Goal: Complete application form

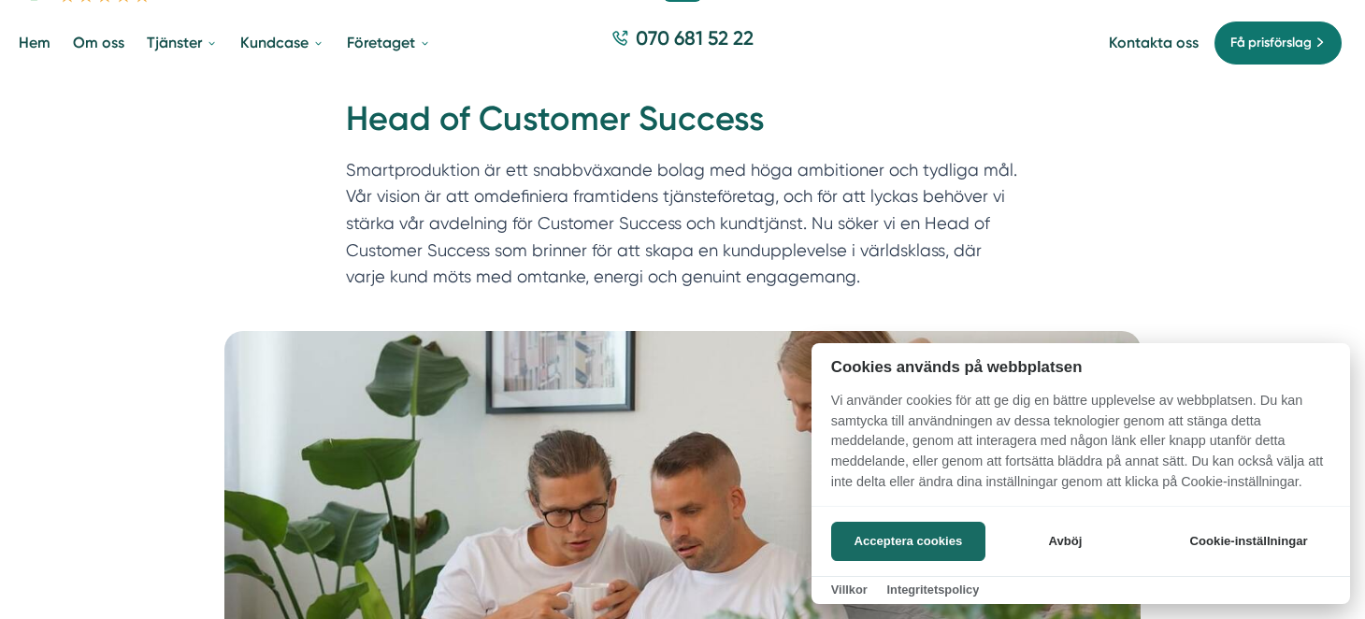
scroll to position [93, 0]
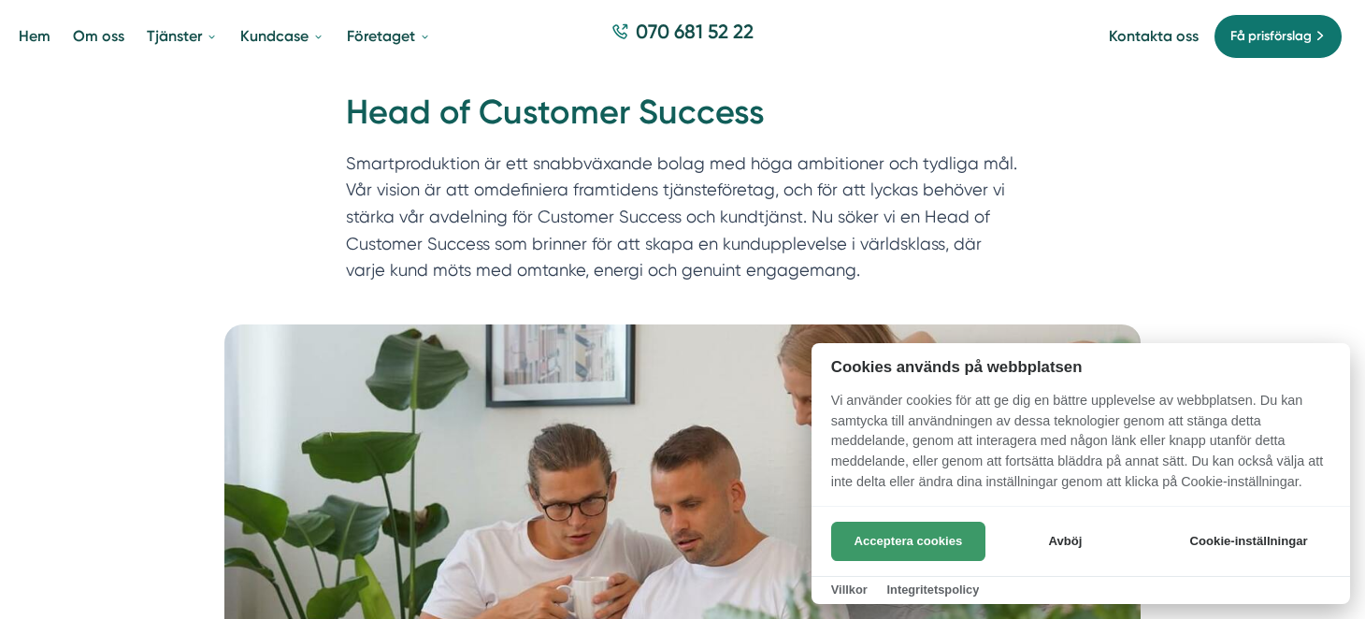
click at [870, 532] on button "Acceptera cookies" at bounding box center [908, 541] width 154 height 39
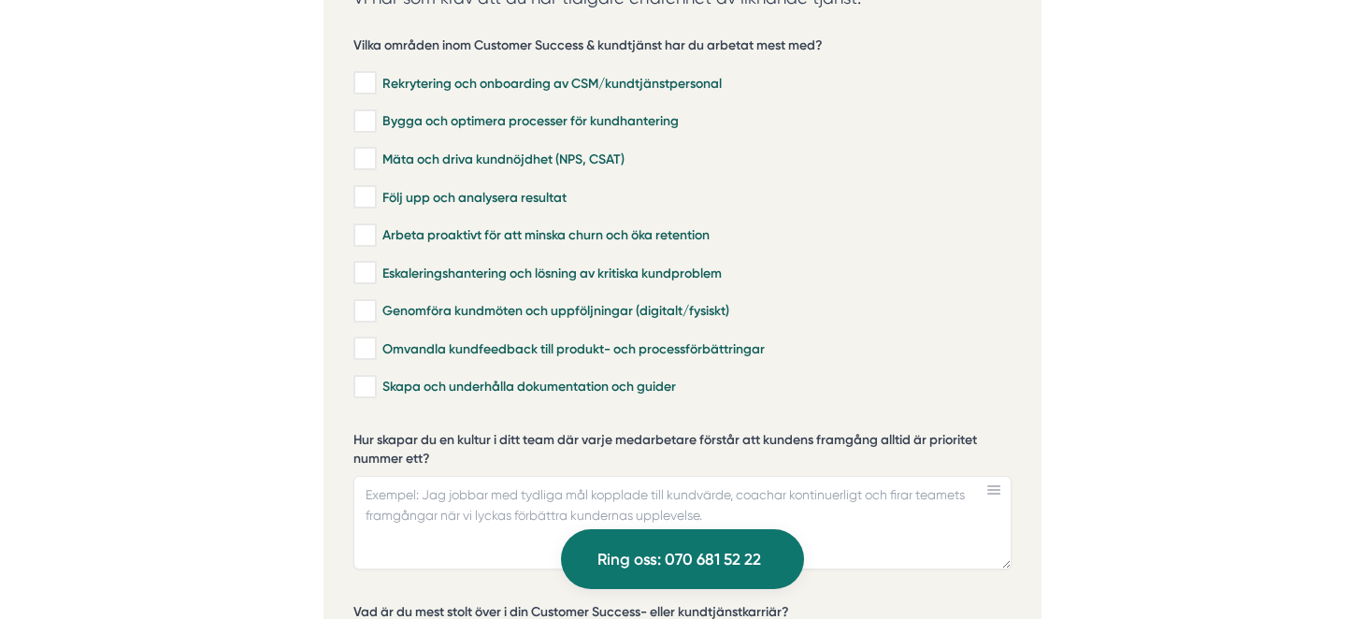
scroll to position [3834, 0]
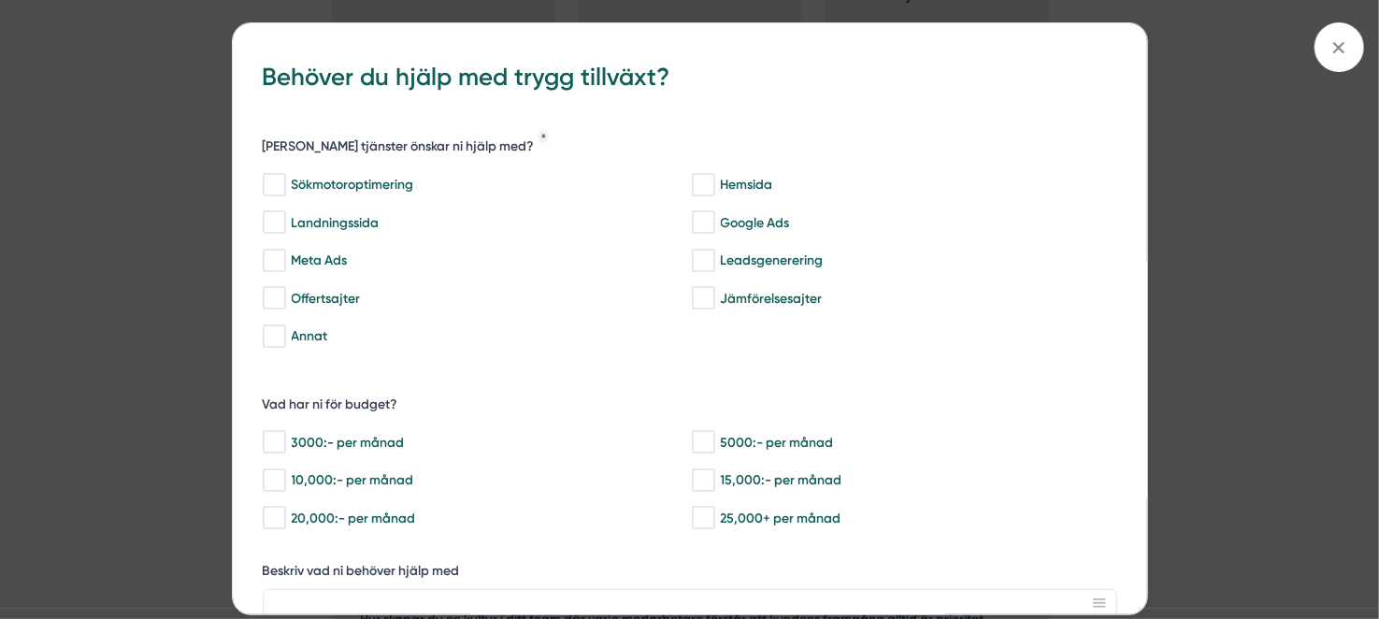
click at [147, 224] on div "bbc9b822-b2c6-488a-ab3e-9a2d59e49c7c Behöver du hjälp med trygg tillväxt? [PERS…" at bounding box center [689, 309] width 1379 height 619
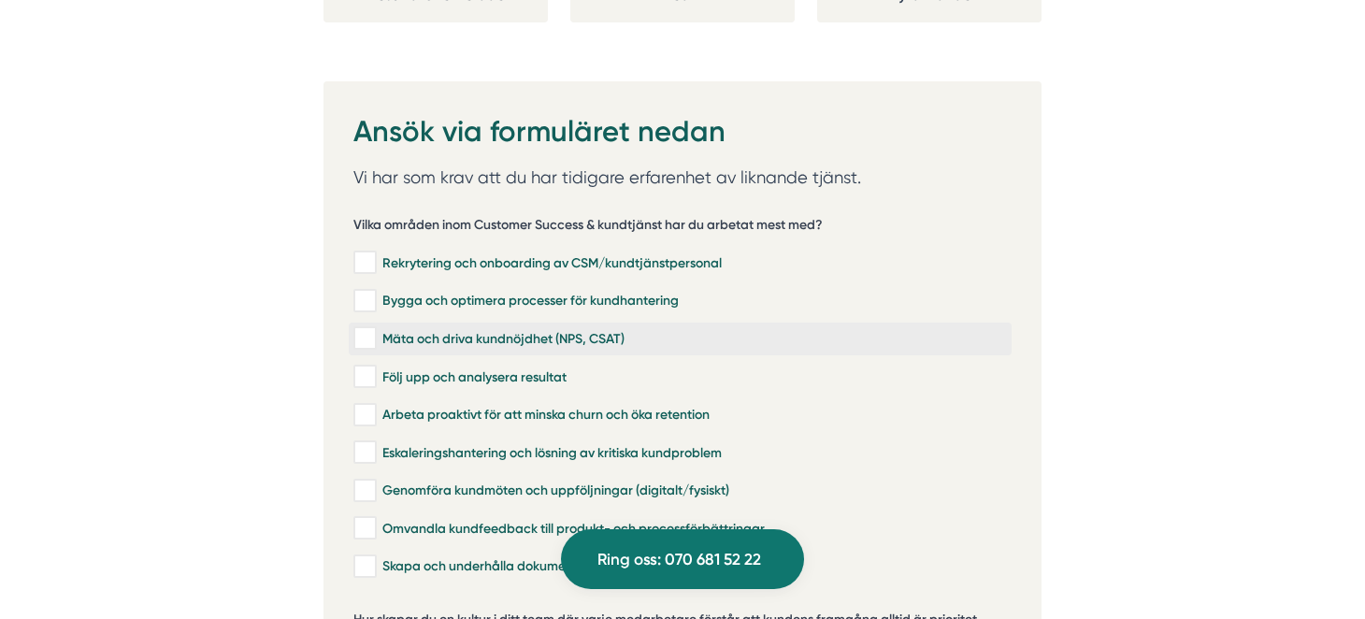
click at [361, 329] on input "Mäta och driva kundnöjdhet (NPS, CSAT)" at bounding box center [364, 338] width 22 height 19
checkbox input "true"
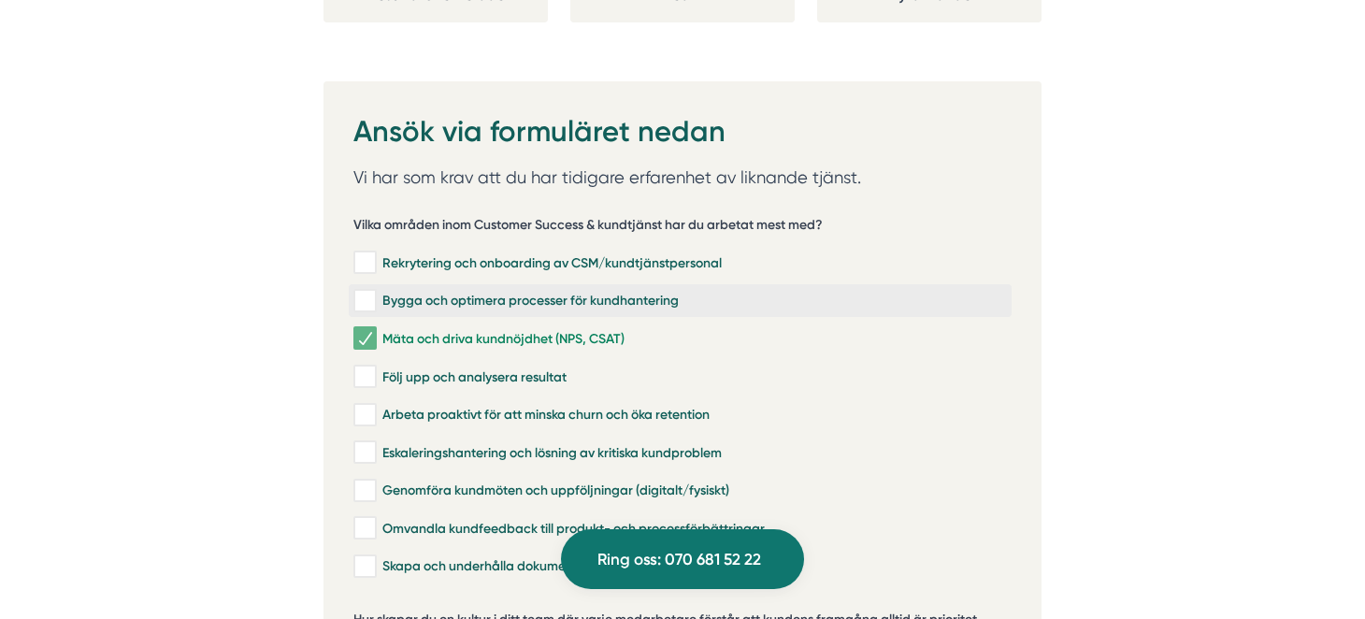
click at [371, 292] on input "Bygga och optimera processer för kundhantering" at bounding box center [364, 301] width 22 height 19
checkbox input "true"
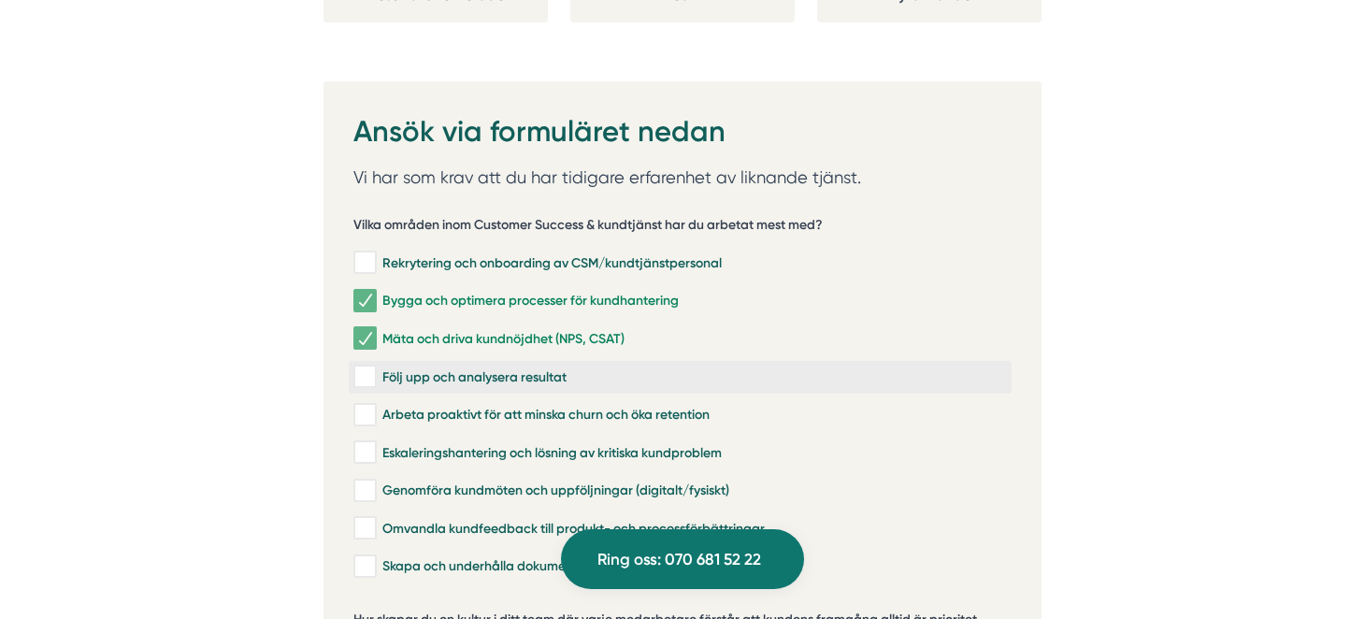
click at [368, 368] on input "Följ upp och analysera resultat" at bounding box center [364, 377] width 22 height 19
checkbox input "true"
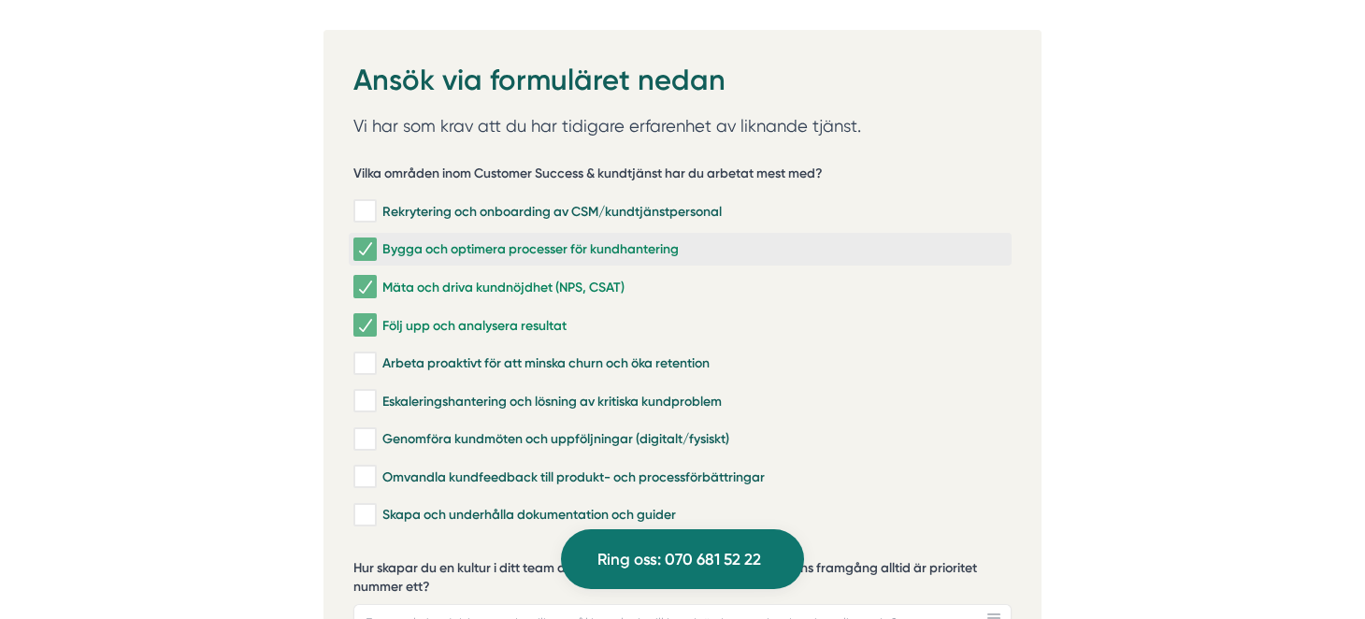
scroll to position [4021, 0]
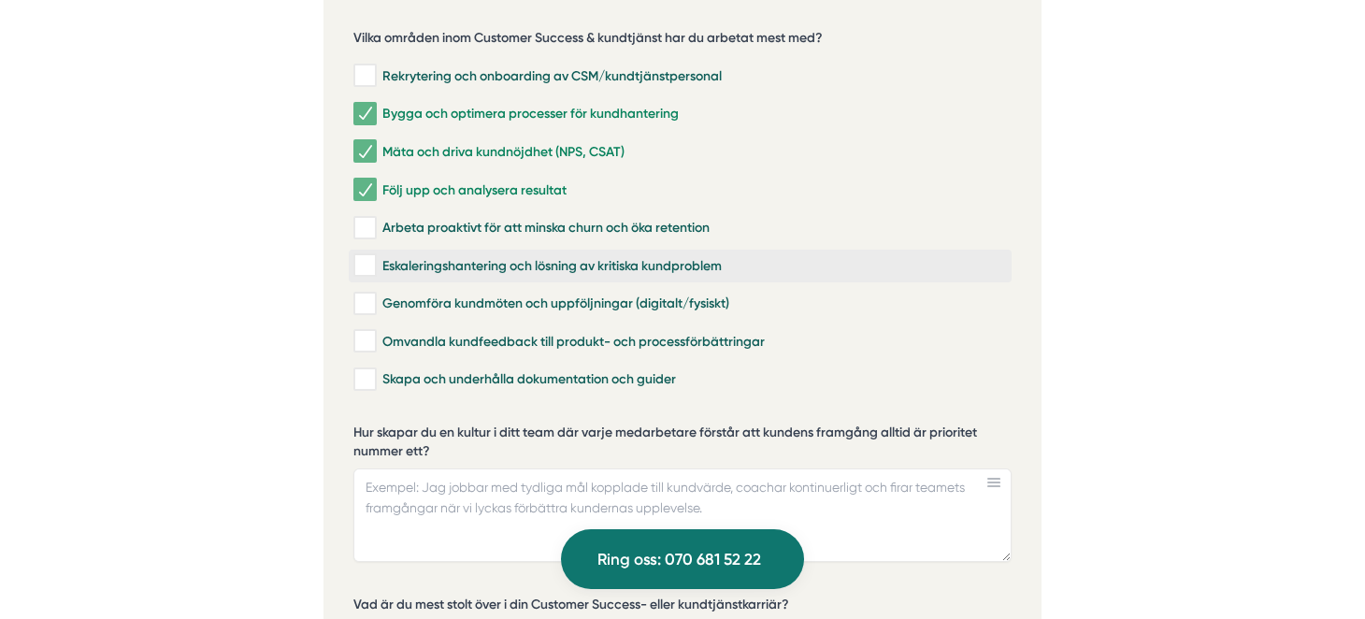
click at [365, 256] on input "Eskaleringshantering och lösning av kritiska kundproblem" at bounding box center [364, 265] width 22 height 19
checkbox input "true"
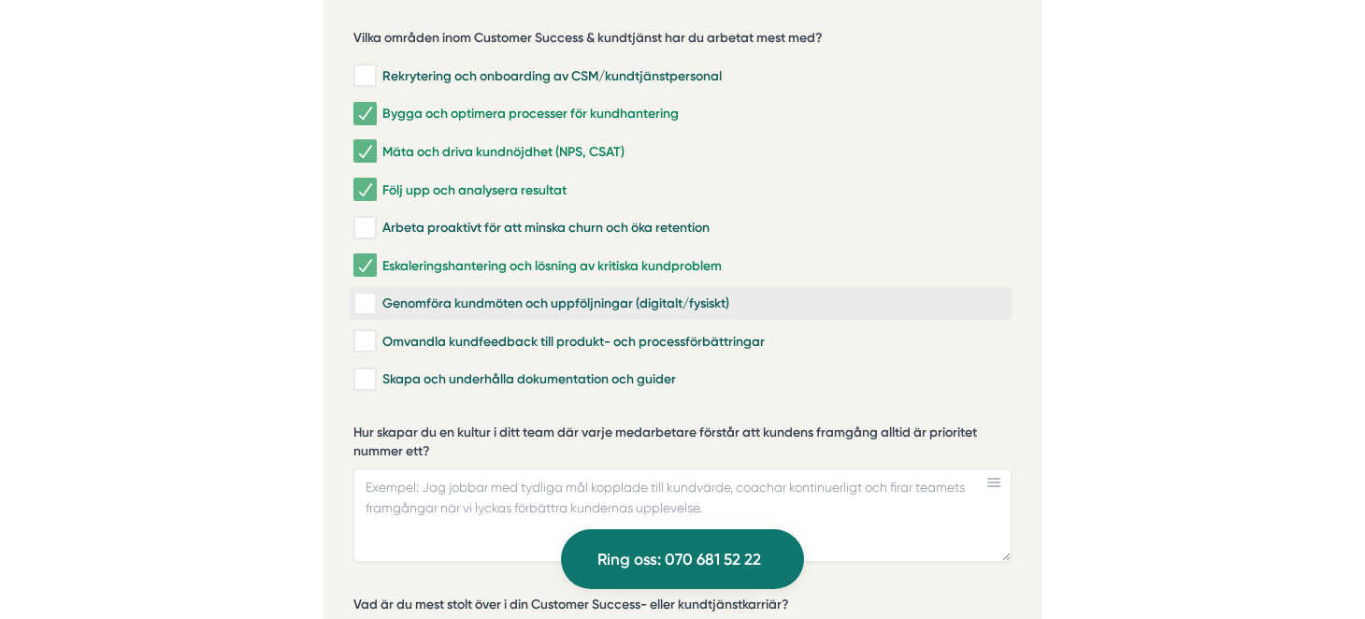
click at [368, 295] on input "Genomföra kundmöten och uppföljningar (digitalt/fysiskt)" at bounding box center [364, 304] width 22 height 19
checkbox input "true"
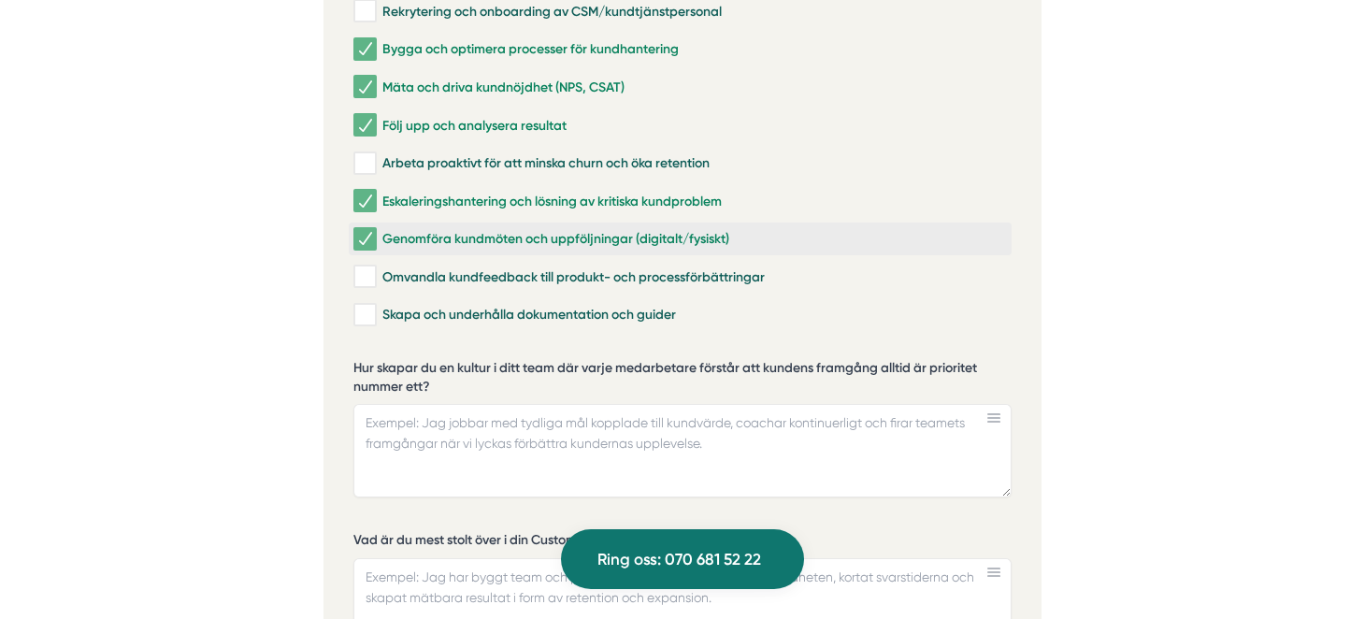
scroll to position [4114, 0]
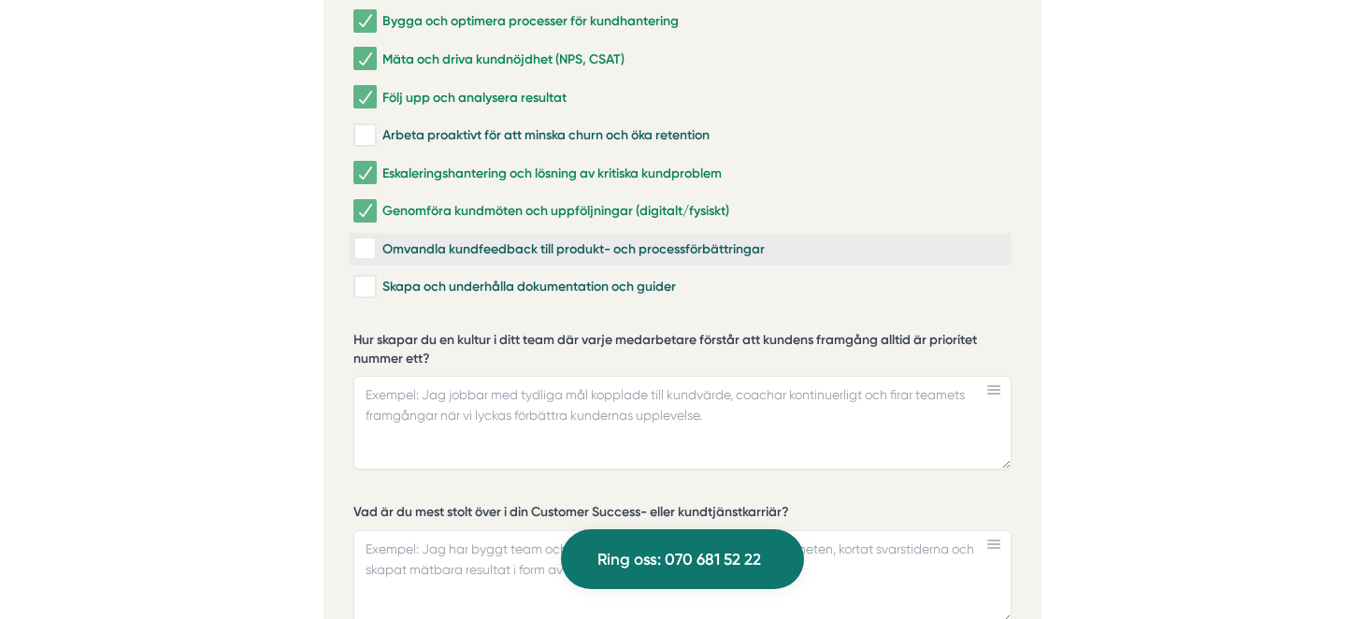
click at [371, 239] on input "Omvandla kundfeedback till produkt- och processförbättringar" at bounding box center [364, 248] width 22 height 19
checkbox input "true"
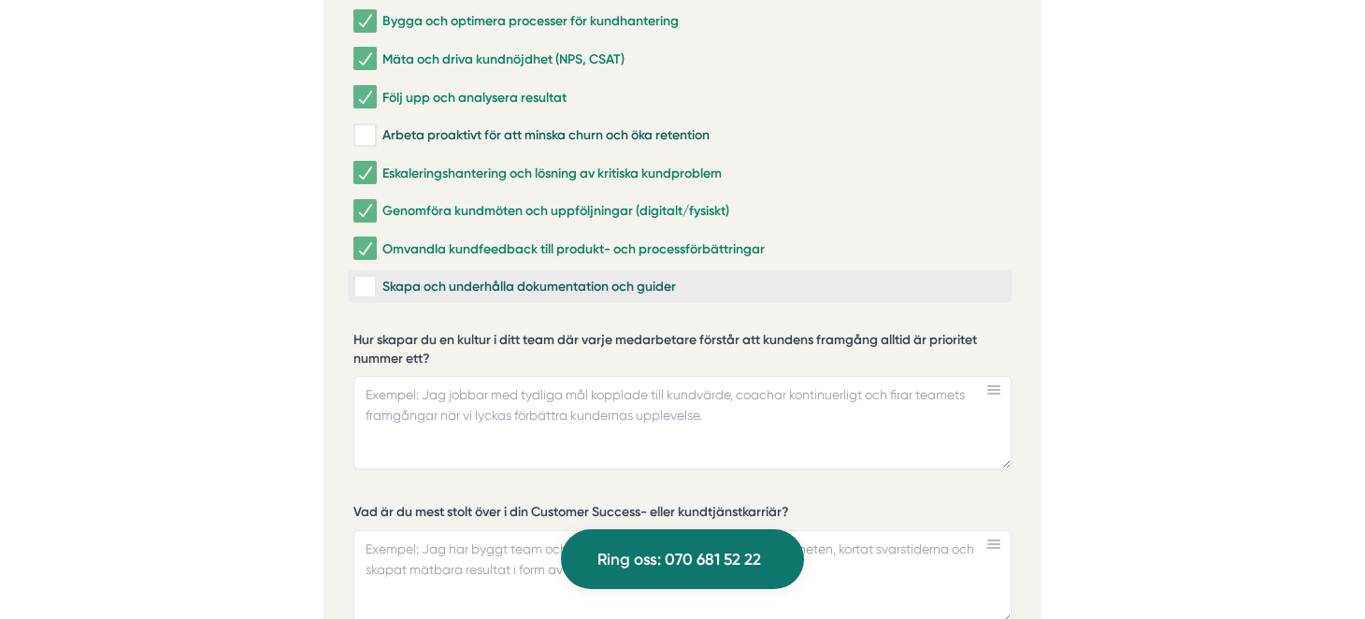
click at [365, 278] on input "Skapa och underhålla dokumentation och guider" at bounding box center [364, 287] width 22 height 19
checkbox input "true"
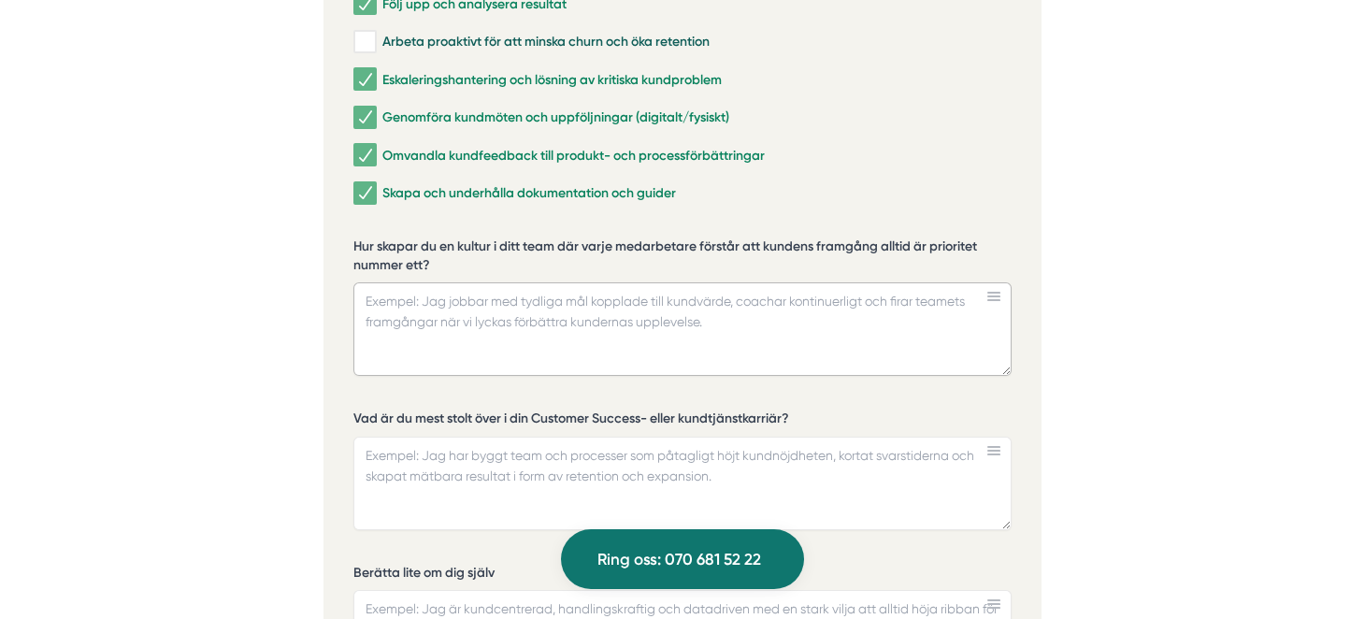
click at [477, 296] on textarea "Hur skapar du en kultur i ditt team där varje medarbetare förstår att kundens f…" at bounding box center [682, 329] width 658 height 94
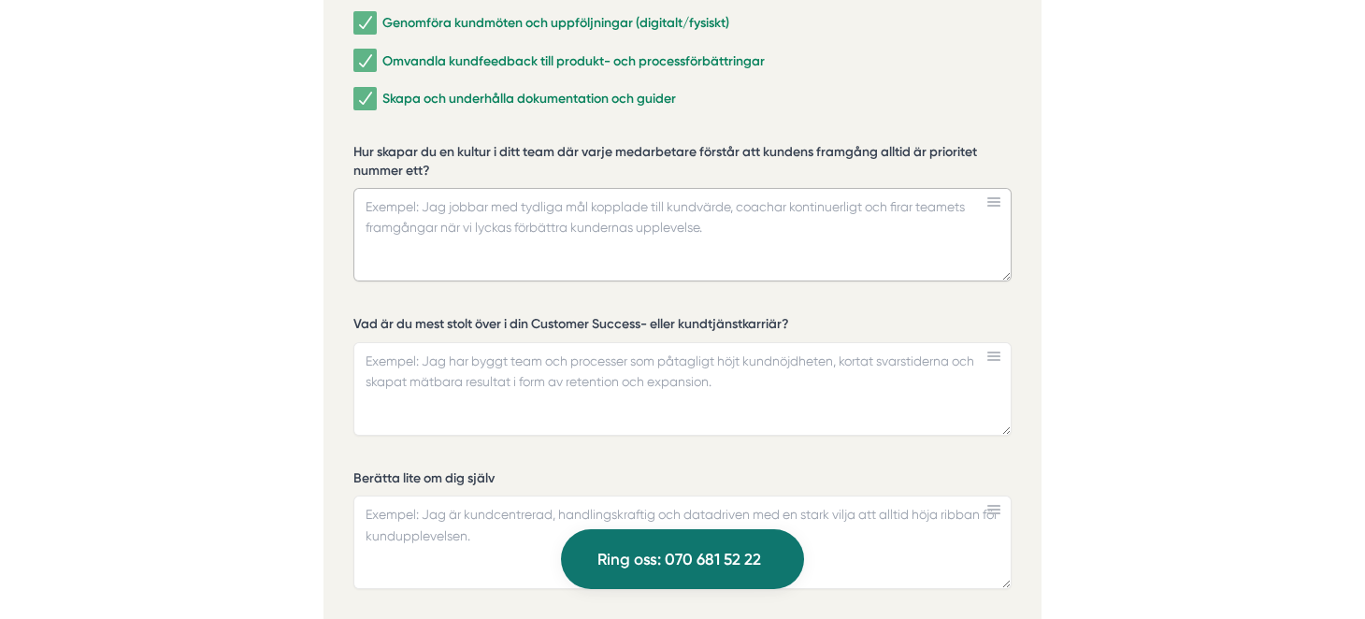
scroll to position [4769, 0]
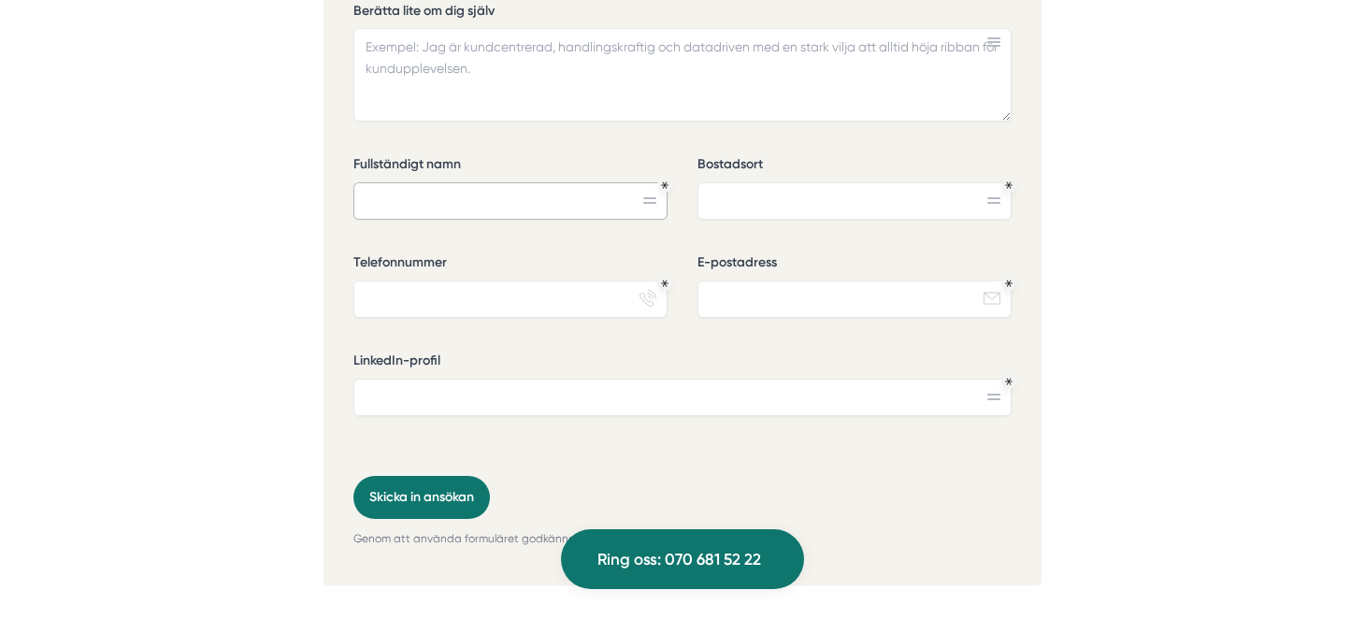
click at [445, 182] on input "Fullständigt namn" at bounding box center [510, 200] width 314 height 37
type input "[PERSON_NAME]"
type input "[GEOGRAPHIC_DATA]"
type input "0724440614"
type input "[EMAIL_ADDRESS][DOMAIN_NAME]"
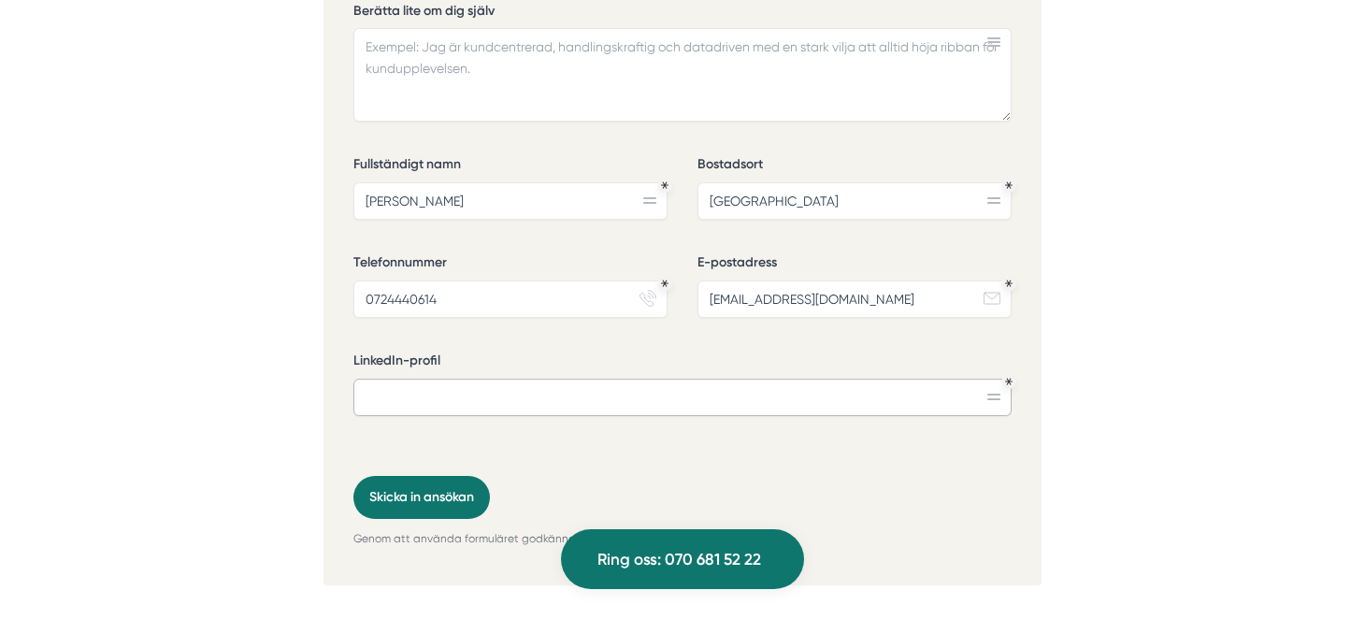
click at [498, 379] on input "LinkedIn-profil" at bounding box center [682, 397] width 658 height 37
paste input "[URL][DOMAIN_NAME]"
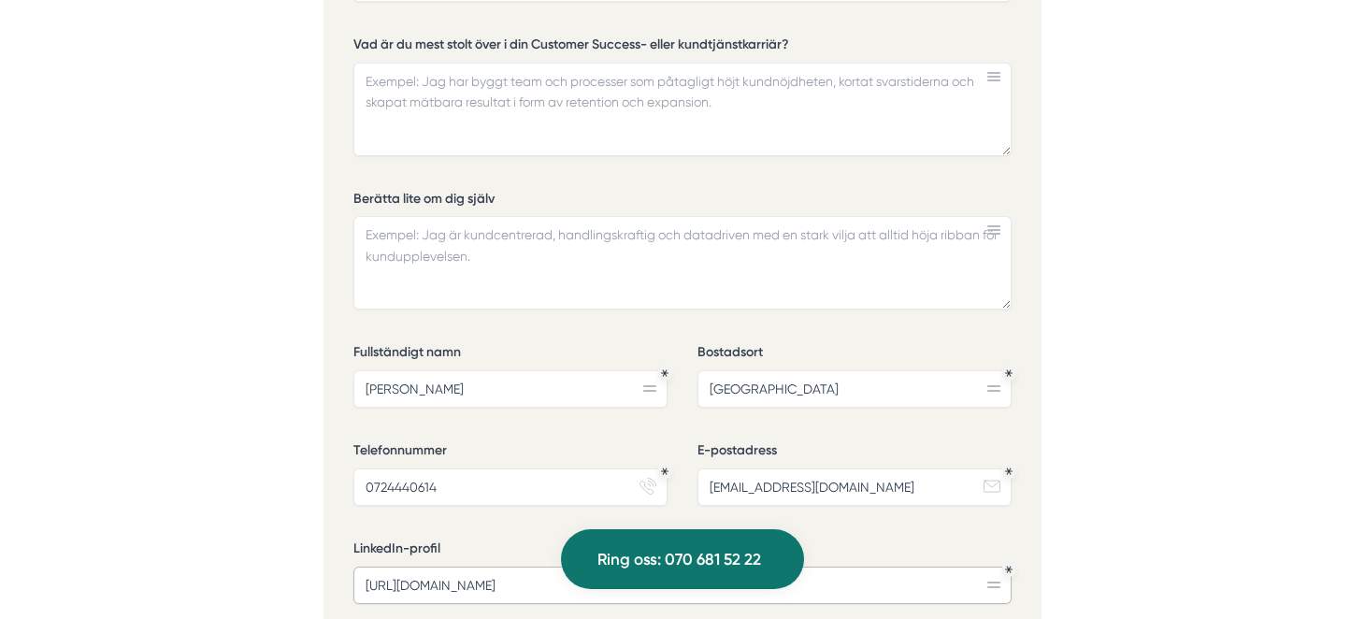
type input "[URL][DOMAIN_NAME]"
click at [467, 216] on textarea "Berätta lite om dig själv" at bounding box center [682, 263] width 658 height 94
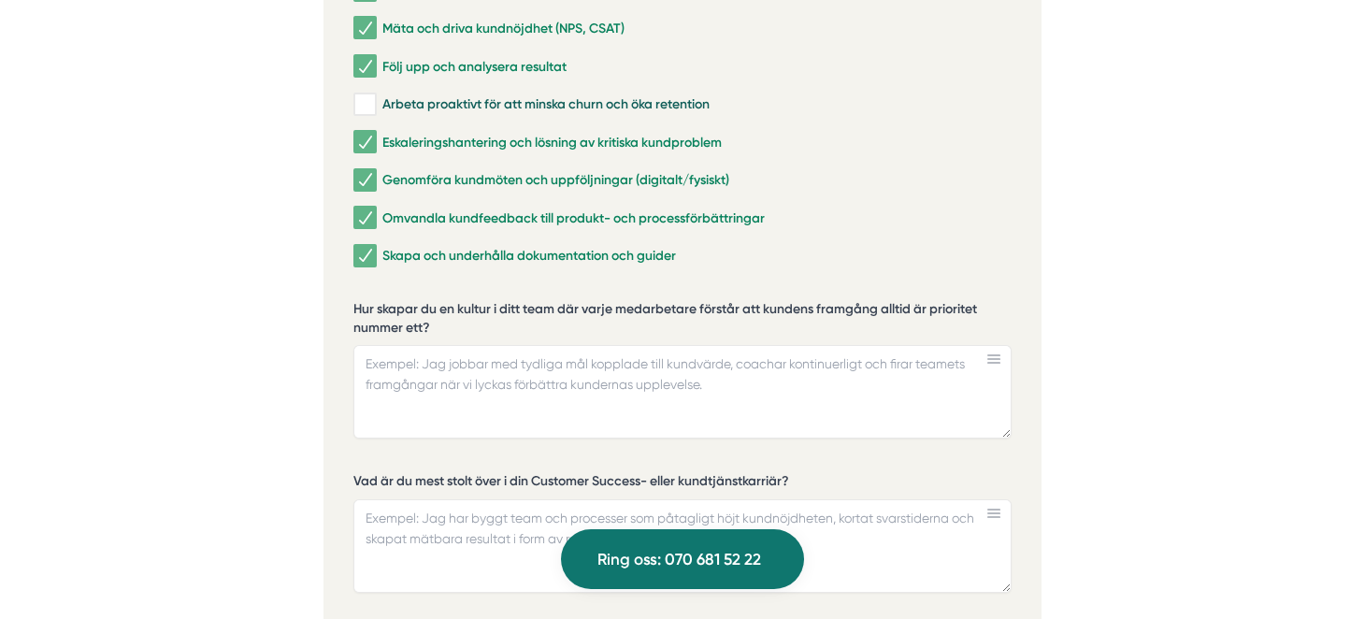
scroll to position [4114, 0]
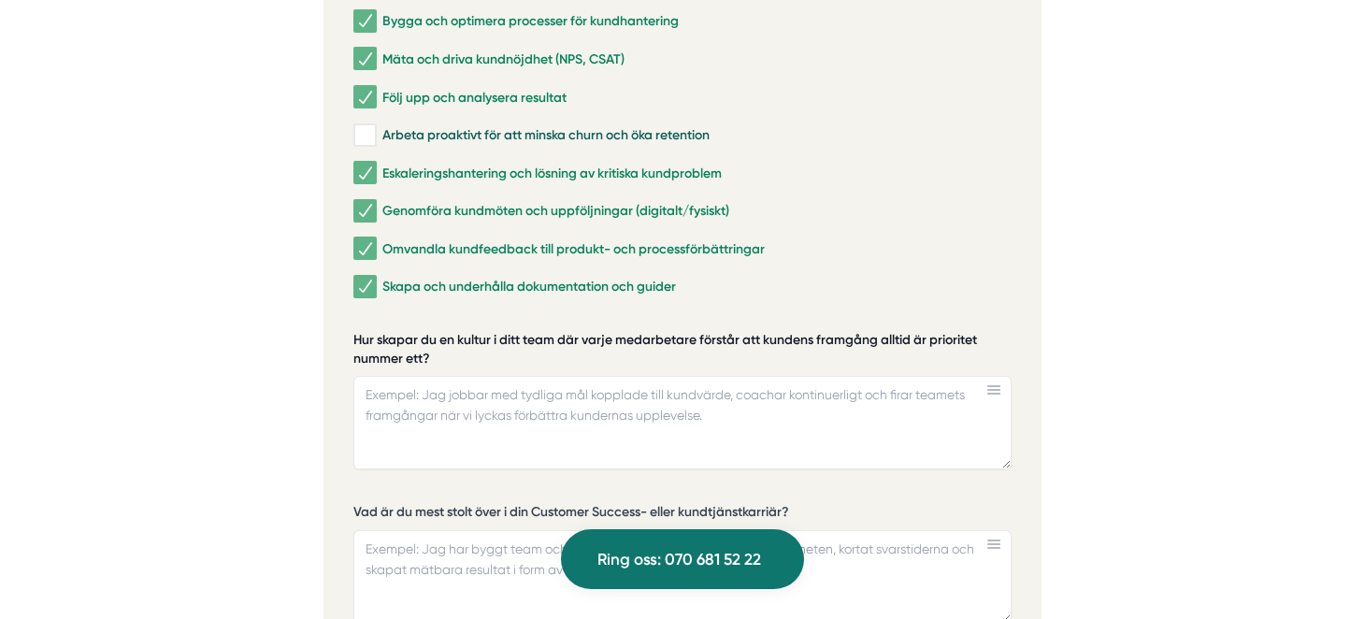
click at [408, 331] on label "Hur skapar du en kultur i ditt team där varje medarbetare förstår att kundens f…" at bounding box center [682, 351] width 658 height 41
click at [408, 376] on textarea "Hur skapar du en kultur i ditt team där varje medarbetare förstår att kundens f…" at bounding box center [682, 423] width 658 height 94
click at [408, 331] on label "Hur skapar du en kultur i ditt team där varje medarbetare förstår att kundens f…" at bounding box center [682, 351] width 658 height 41
click at [408, 376] on textarea "Hur skapar du en kultur i ditt team där varje medarbetare förstår att kundens f…" at bounding box center [682, 423] width 658 height 94
click at [408, 331] on label "Hur skapar du en kultur i ditt team där varje medarbetare förstår att kundens f…" at bounding box center [682, 351] width 658 height 41
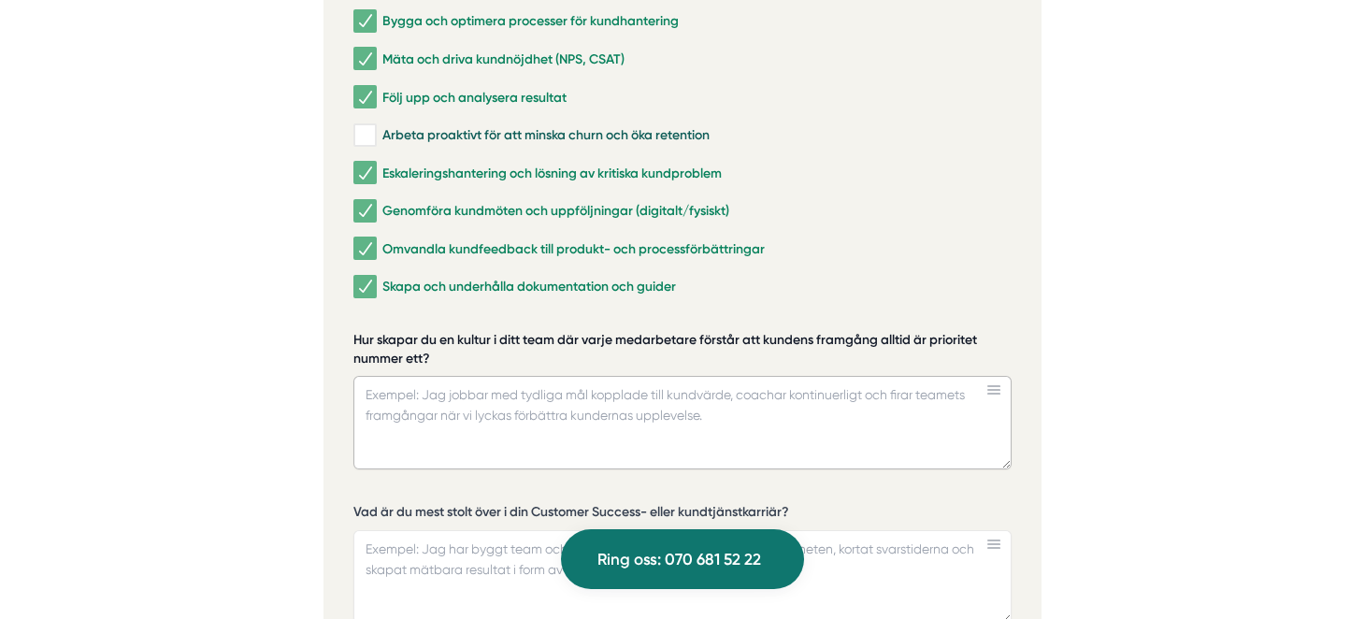
click at [408, 376] on textarea "Hur skapar du en kultur i ditt team där varje medarbetare förstår att kundens f…" at bounding box center [682, 423] width 658 height 94
click at [403, 331] on label "Hur skapar du en kultur i ditt team där varje medarbetare förstår att kundens f…" at bounding box center [682, 351] width 658 height 41
click at [403, 376] on textarea "Hur skapar du en kultur i ditt team där varje medarbetare förstår att kundens f…" at bounding box center [682, 423] width 658 height 94
click at [403, 331] on label "Hur skapar du en kultur i ditt team där varje medarbetare förstår att kundens f…" at bounding box center [682, 351] width 658 height 41
click at [403, 376] on textarea "Hur skapar du en kultur i ditt team där varje medarbetare förstår att kundens f…" at bounding box center [682, 423] width 658 height 94
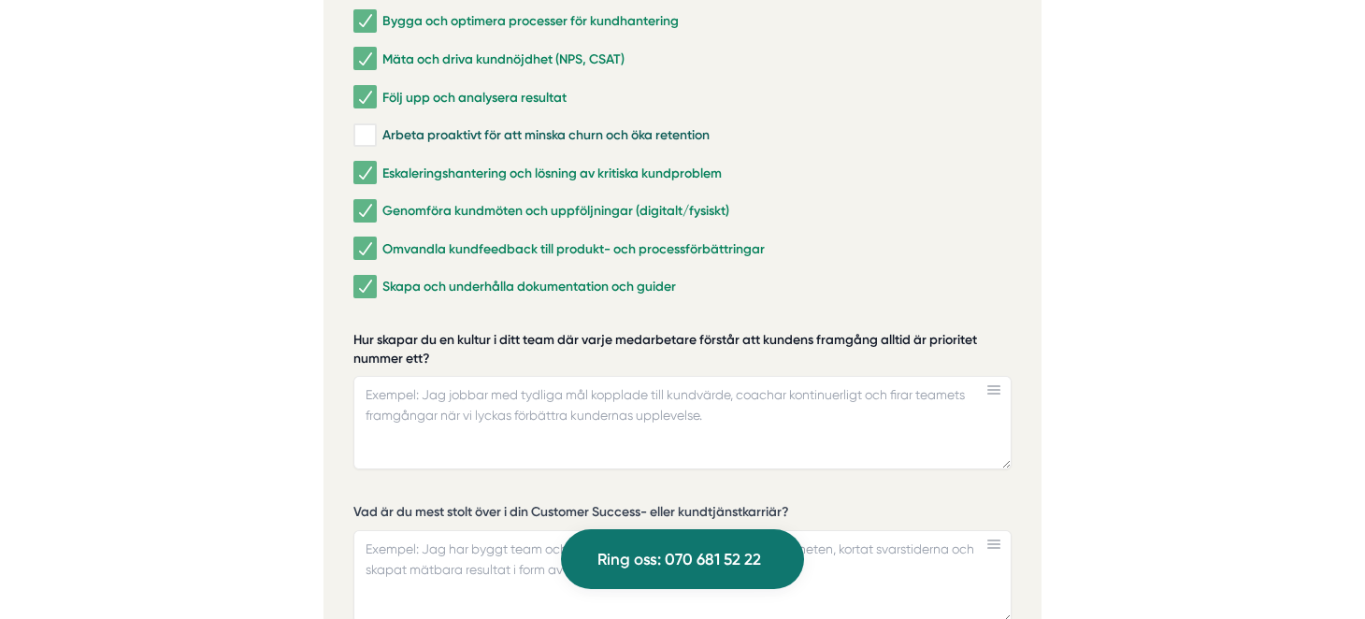
click at [403, 331] on label "Hur skapar du en kultur i ditt team där varje medarbetare förstår att kundens f…" at bounding box center [682, 351] width 658 height 41
click at [403, 376] on textarea "Hur skapar du en kultur i ditt team där varje medarbetare förstår att kundens f…" at bounding box center [682, 423] width 658 height 94
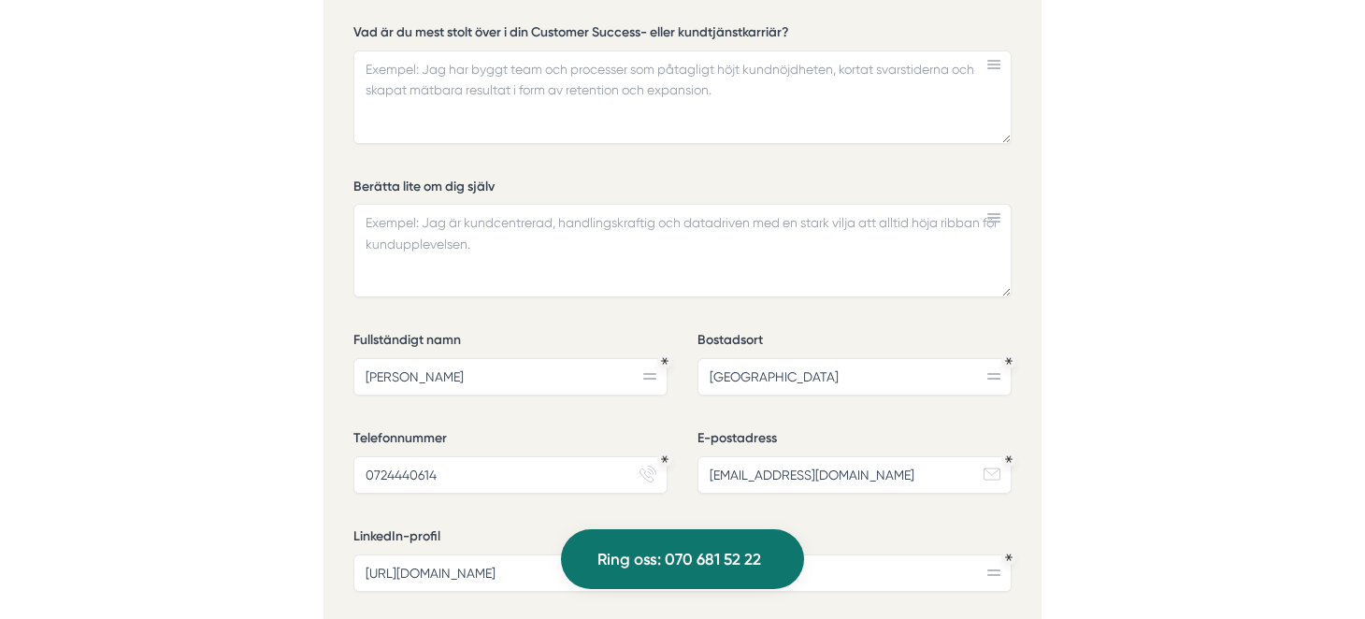
scroll to position [4863, 0]
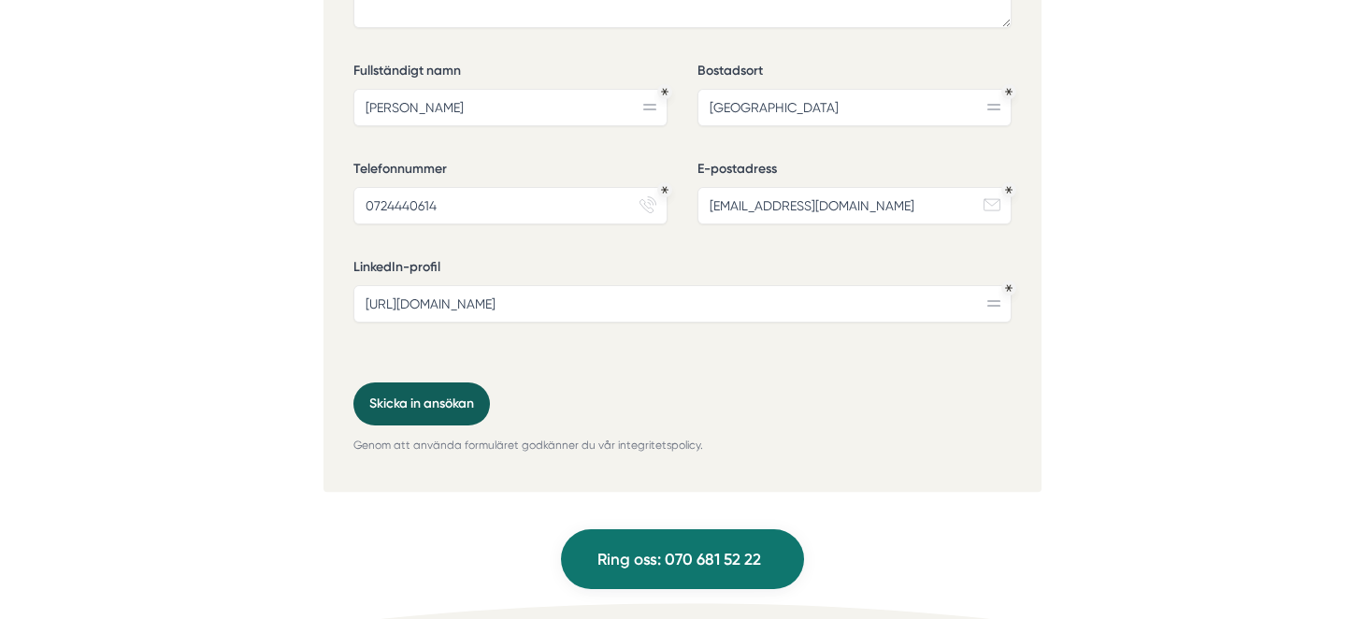
click at [414, 382] on button "Skicka in ansökan" at bounding box center [421, 403] width 137 height 43
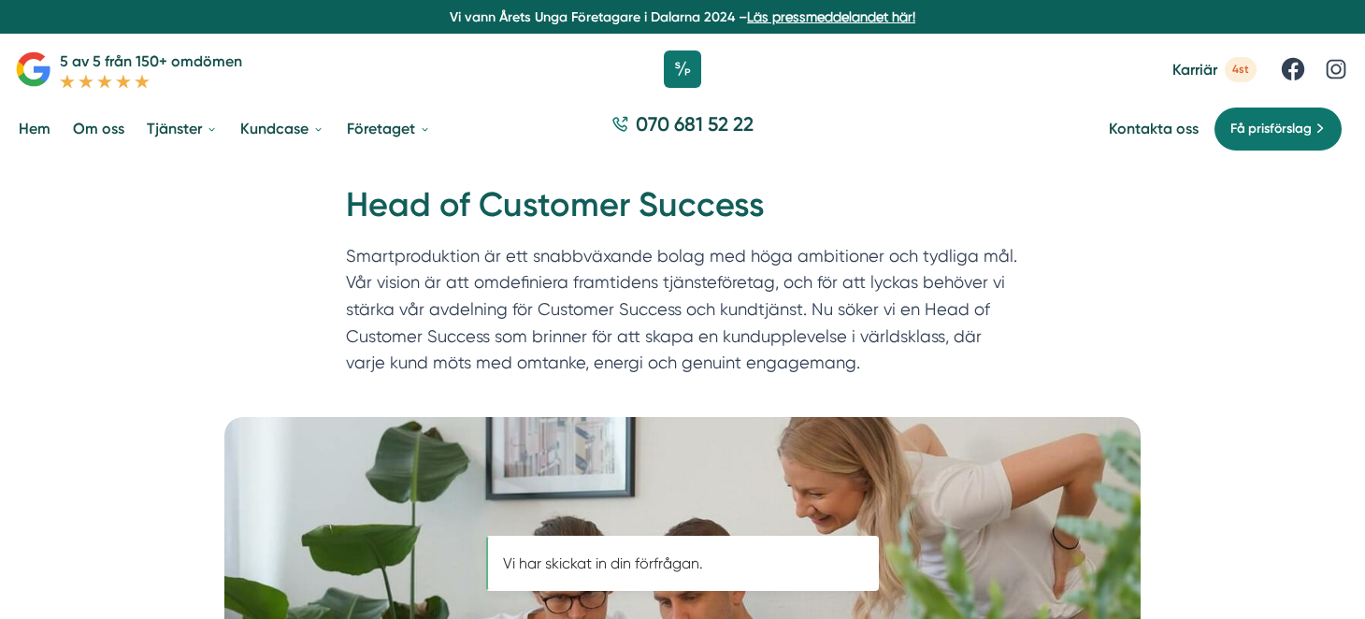
scroll to position [304, 0]
